Goal: Information Seeking & Learning: Learn about a topic

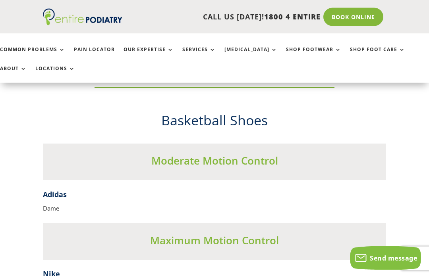
scroll to position [3128, 0]
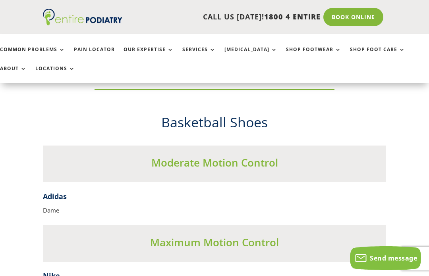
click at [60, 56] on link "Common Problems" at bounding box center [32, 55] width 65 height 17
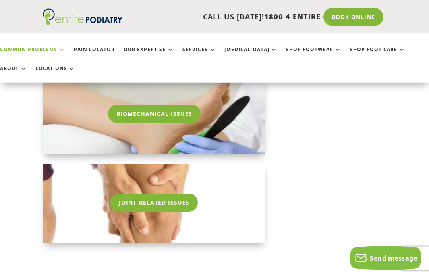
scroll to position [1140, 0]
click at [184, 117] on link "Biomechanical Issues" at bounding box center [154, 113] width 92 height 18
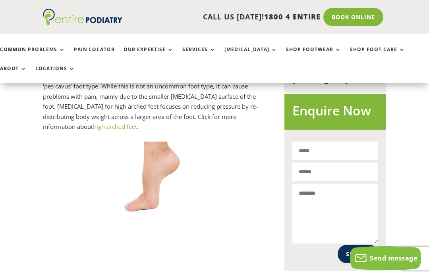
scroll to position [469, 0]
click at [124, 126] on link "high arched feet" at bounding box center [115, 127] width 44 height 8
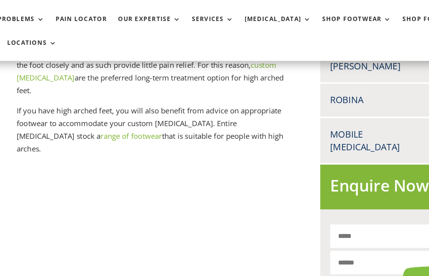
scroll to position [397, 0]
click at [158, 139] on link "range of footwear" at bounding box center [134, 143] width 49 height 8
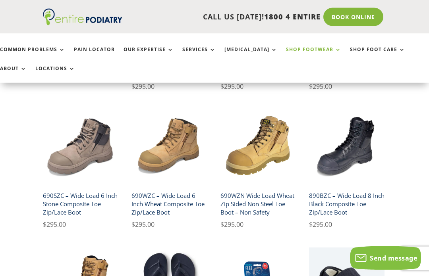
scroll to position [307, 0]
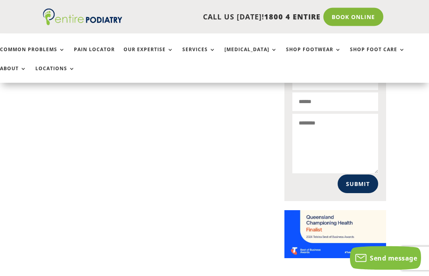
scroll to position [539, 0]
click at [101, 53] on link "Pain Locator" at bounding box center [94, 55] width 41 height 17
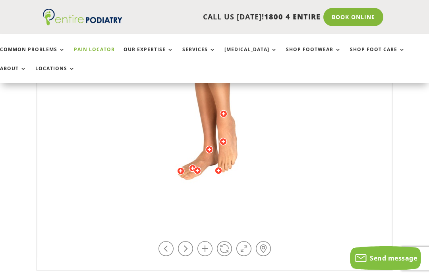
scroll to position [294, 0]
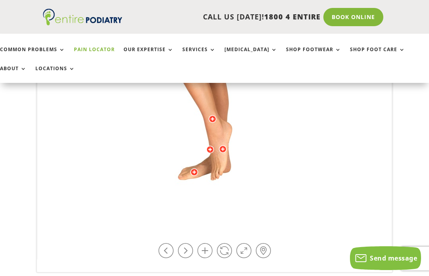
click at [188, 253] on link at bounding box center [185, 250] width 15 height 15
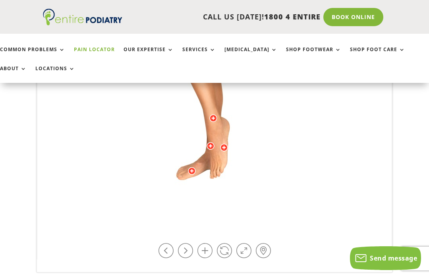
click at [172, 255] on link at bounding box center [165, 250] width 15 height 15
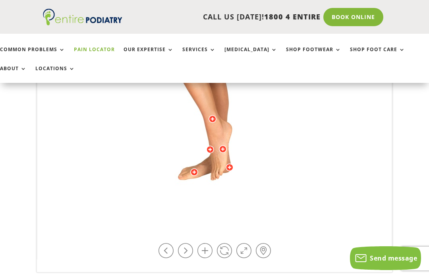
click at [172, 253] on link at bounding box center [165, 250] width 15 height 15
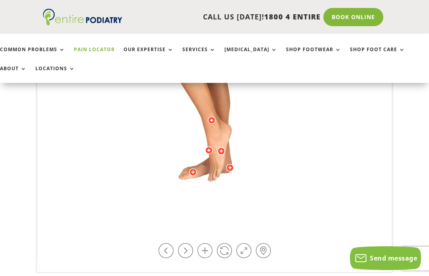
click at [173, 250] on link at bounding box center [165, 250] width 15 height 15
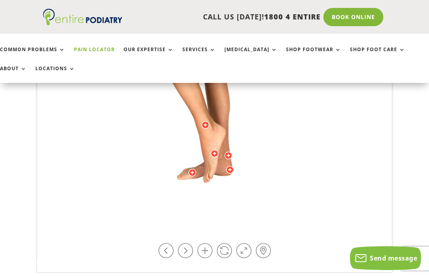
click at [173, 250] on link at bounding box center [165, 250] width 15 height 15
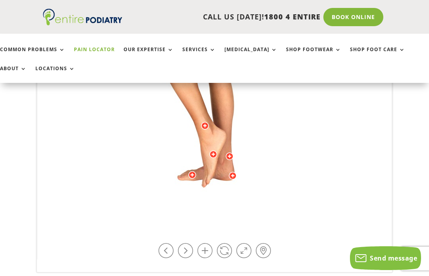
click at [173, 249] on link at bounding box center [165, 250] width 15 height 15
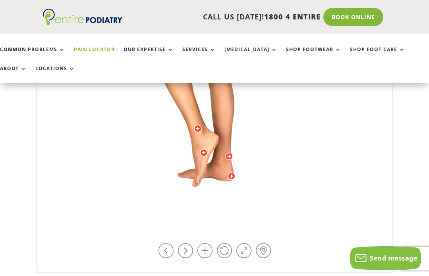
click at [178, 253] on link at bounding box center [185, 250] width 15 height 15
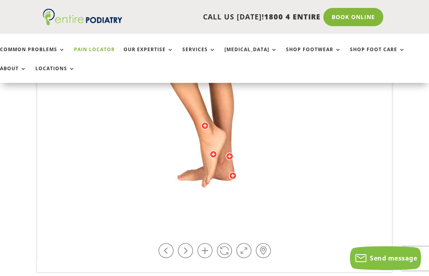
click at [178, 252] on link at bounding box center [185, 250] width 15 height 15
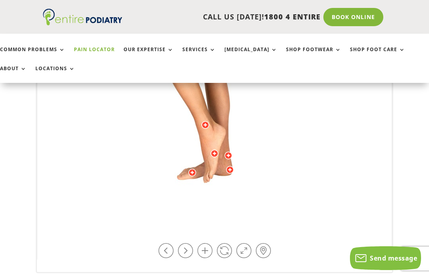
click at [178, 254] on link at bounding box center [185, 250] width 15 height 15
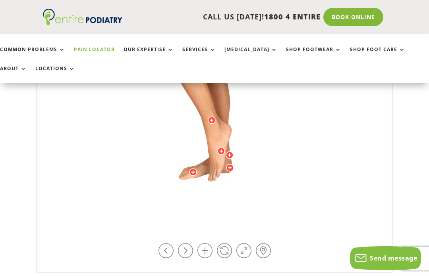
click at [173, 248] on link at bounding box center [165, 250] width 15 height 15
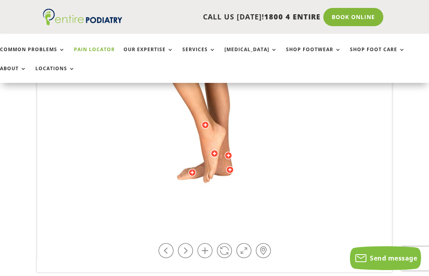
click at [179, 248] on link at bounding box center [185, 250] width 15 height 15
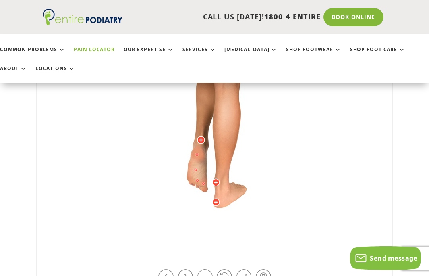
scroll to position [270, 0]
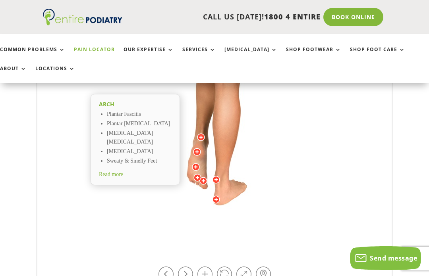
click at [121, 171] on span "Read more" at bounding box center [111, 174] width 24 height 6
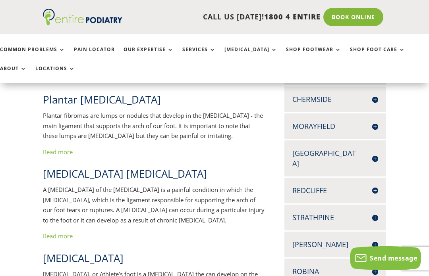
scroll to position [239, 0]
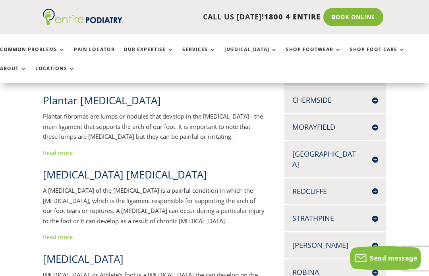
click at [69, 153] on link "Read more" at bounding box center [58, 153] width 30 height 8
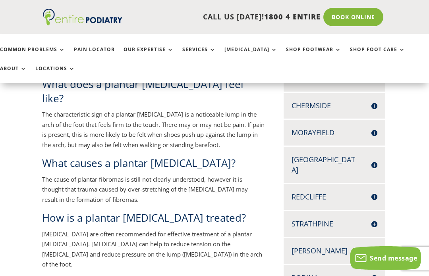
scroll to position [235, 1]
